Goal: Task Accomplishment & Management: Manage account settings

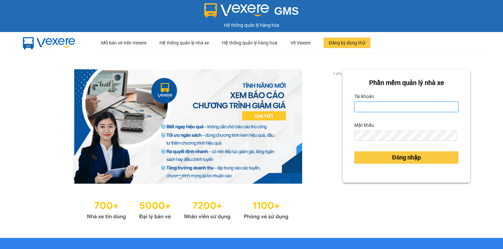
click at [367, 102] on input "Tài khoản" at bounding box center [406, 107] width 104 height 10
type input "trang.nhuquynh"
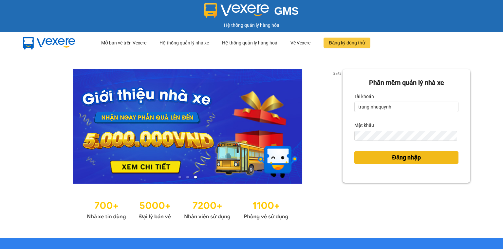
click at [418, 161] on span "Đăng nhập" at bounding box center [406, 157] width 29 height 9
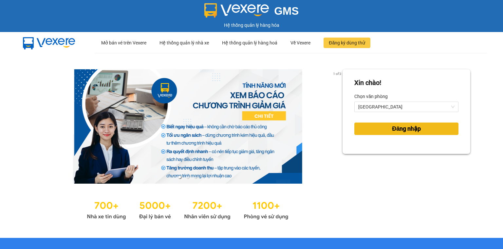
click at [418, 134] on button "Đăng nhập" at bounding box center [406, 129] width 104 height 12
